Goal: Information Seeking & Learning: Learn about a topic

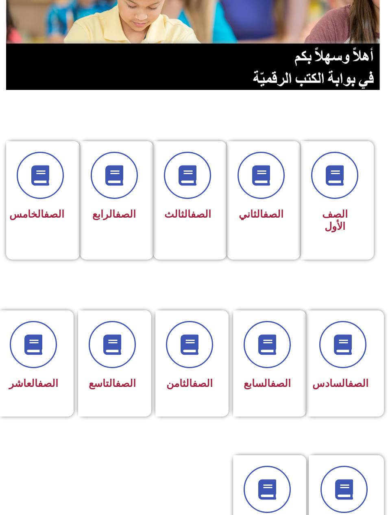
scroll to position [99, 0]
click at [41, 384] on link "الصف" at bounding box center [48, 384] width 20 height 12
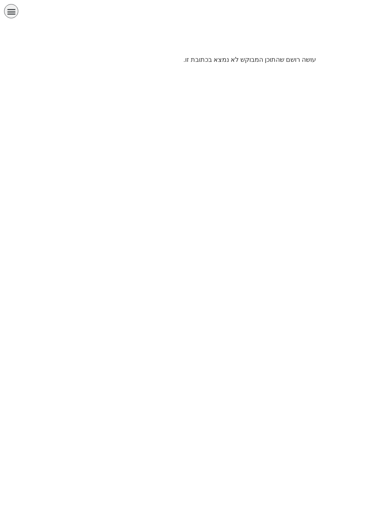
click at [12, 17] on div "תפריט" at bounding box center [11, 11] width 14 height 14
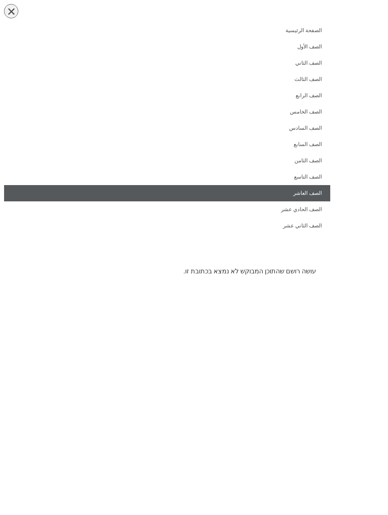
click at [316, 196] on link "الصف العاشر" at bounding box center [167, 193] width 326 height 16
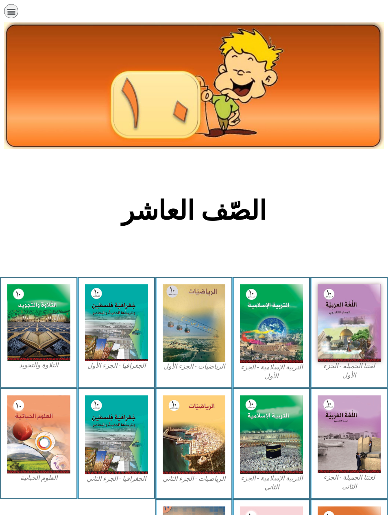
click at [349, 303] on img at bounding box center [349, 322] width 63 height 77
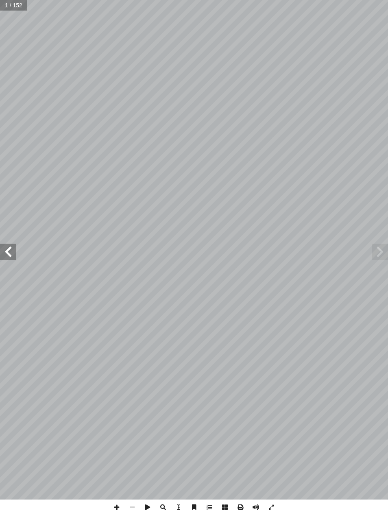
click at [375, 254] on span at bounding box center [380, 252] width 16 height 16
click at [378, 253] on span at bounding box center [380, 252] width 16 height 16
click at [388, 257] on span at bounding box center [380, 252] width 16 height 16
click at [4, 251] on span at bounding box center [8, 252] width 16 height 16
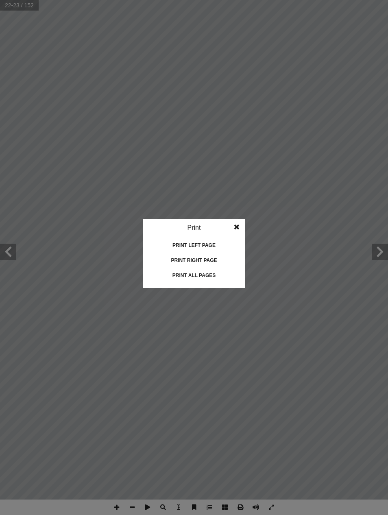
click at [207, 245] on div "Print left page" at bounding box center [193, 245] width 81 height 13
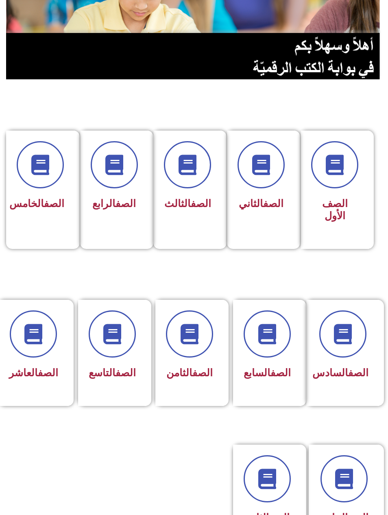
scroll to position [109, 0]
click at [42, 364] on div "الصف العاشر" at bounding box center [33, 374] width 49 height 20
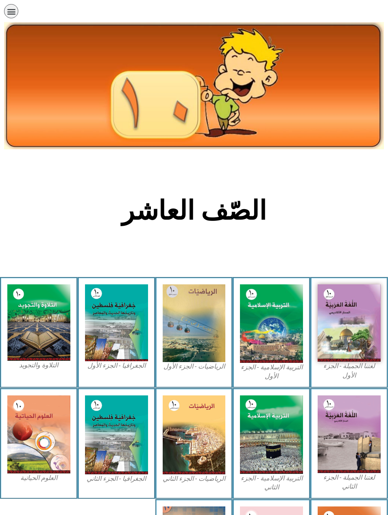
click at [365, 323] on img at bounding box center [349, 322] width 63 height 77
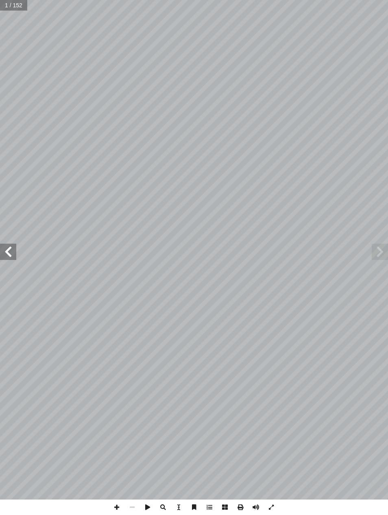
click at [10, 258] on span at bounding box center [8, 252] width 16 height 16
click at [7, 256] on span at bounding box center [8, 252] width 16 height 16
click at [7, 254] on span at bounding box center [8, 252] width 16 height 16
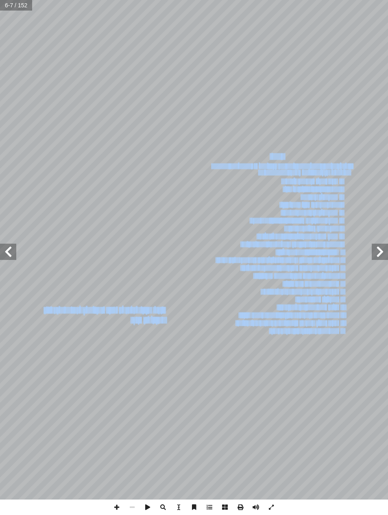
click at [5, 253] on span at bounding box center [8, 252] width 16 height 16
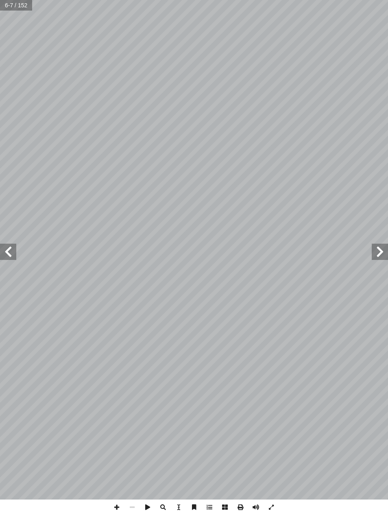
click at [16, 251] on span at bounding box center [8, 252] width 16 height 16
click at [12, 253] on span at bounding box center [8, 252] width 16 height 16
click at [16, 254] on span at bounding box center [8, 252] width 16 height 16
click at [11, 251] on span at bounding box center [8, 252] width 16 height 16
click at [6, 254] on span at bounding box center [8, 252] width 16 height 16
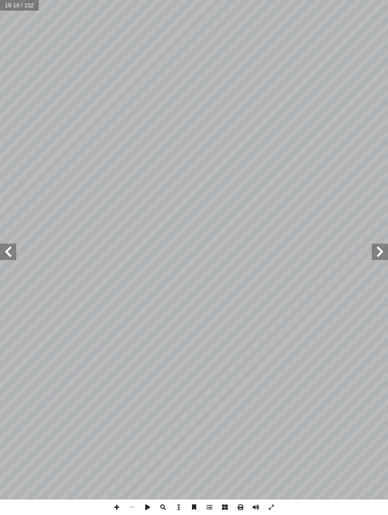
click at [10, 259] on span at bounding box center [8, 252] width 16 height 16
click at [6, 250] on span at bounding box center [8, 252] width 16 height 16
click at [4, 250] on span at bounding box center [8, 252] width 16 height 16
click at [10, 253] on span at bounding box center [8, 252] width 16 height 16
click at [377, 254] on span at bounding box center [380, 252] width 16 height 16
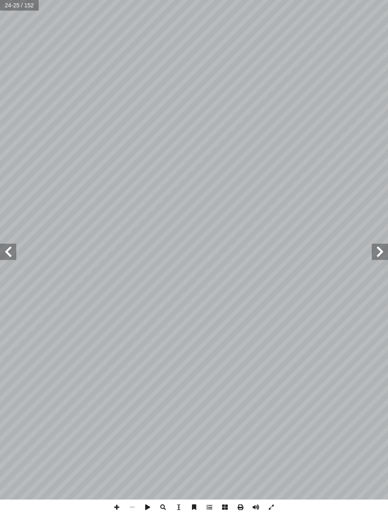
click at [383, 250] on span at bounding box center [380, 252] width 16 height 16
click at [7, 248] on span at bounding box center [8, 252] width 16 height 16
click at [4, 253] on span at bounding box center [8, 252] width 16 height 16
click at [9, 252] on span at bounding box center [8, 252] width 16 height 16
click at [4, 255] on span at bounding box center [8, 252] width 16 height 16
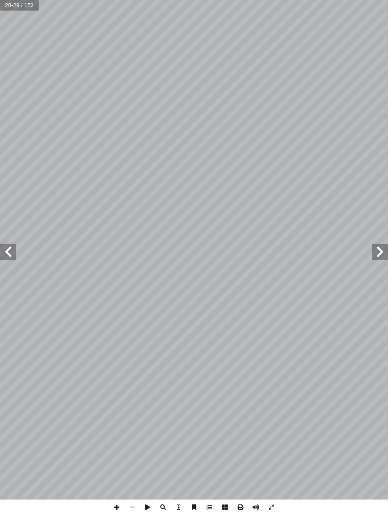
click at [4, 252] on span at bounding box center [8, 252] width 16 height 16
click at [374, 254] on span at bounding box center [380, 252] width 16 height 16
click at [378, 254] on span at bounding box center [380, 252] width 16 height 16
click at [376, 259] on span at bounding box center [380, 252] width 16 height 16
click at [377, 258] on span at bounding box center [380, 252] width 16 height 16
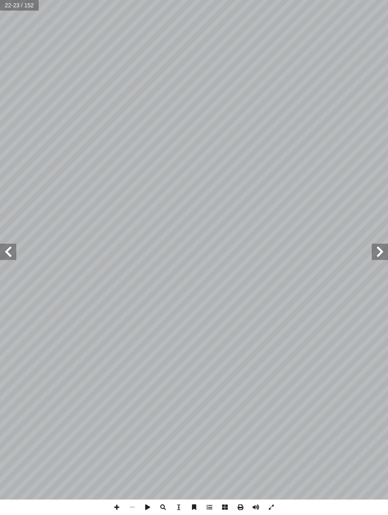
click at [11, 258] on span at bounding box center [8, 252] width 16 height 16
click at [12, 248] on span at bounding box center [8, 252] width 16 height 16
click at [5, 253] on span at bounding box center [8, 252] width 16 height 16
click at [11, 253] on span at bounding box center [8, 252] width 16 height 16
click at [6, 250] on span at bounding box center [8, 252] width 16 height 16
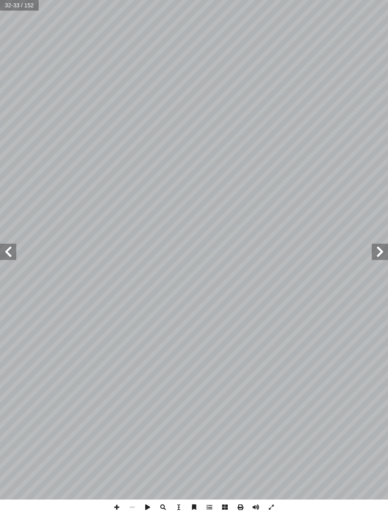
click at [4, 253] on span at bounding box center [8, 252] width 16 height 16
click at [5, 258] on span at bounding box center [8, 252] width 16 height 16
click at [8, 253] on span at bounding box center [8, 252] width 16 height 16
click at [7, 252] on span at bounding box center [8, 252] width 16 height 16
click at [12, 254] on span at bounding box center [8, 252] width 16 height 16
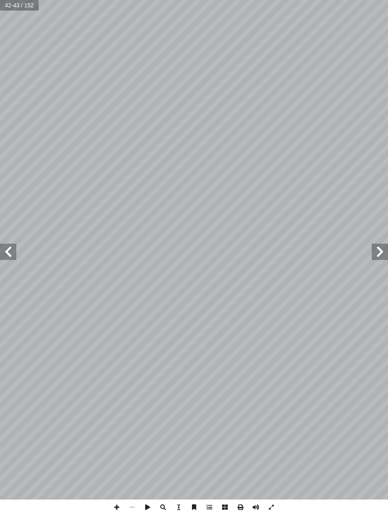
click at [384, 253] on span at bounding box center [380, 252] width 16 height 16
click at [381, 249] on span at bounding box center [380, 252] width 16 height 16
click at [383, 253] on span at bounding box center [380, 252] width 16 height 16
click at [381, 248] on span at bounding box center [380, 252] width 16 height 16
click at [376, 250] on span at bounding box center [380, 252] width 16 height 16
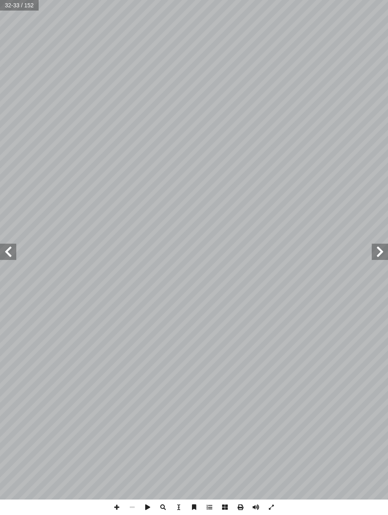
click at [381, 252] on span at bounding box center [380, 252] width 16 height 16
click at [12, 246] on span at bounding box center [8, 252] width 16 height 16
click at [8, 256] on span at bounding box center [8, 252] width 16 height 16
click at [5, 254] on span at bounding box center [8, 252] width 16 height 16
click at [10, 254] on span at bounding box center [8, 252] width 16 height 16
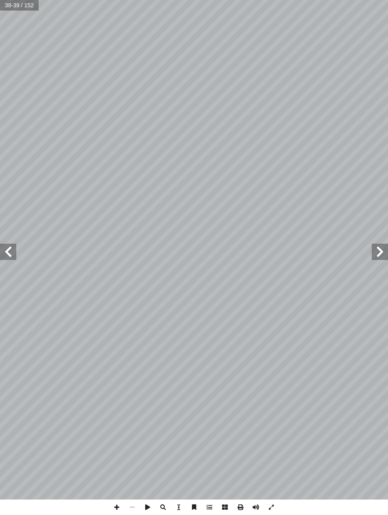
click at [6, 250] on span at bounding box center [8, 252] width 16 height 16
